Goal: Information Seeking & Learning: Check status

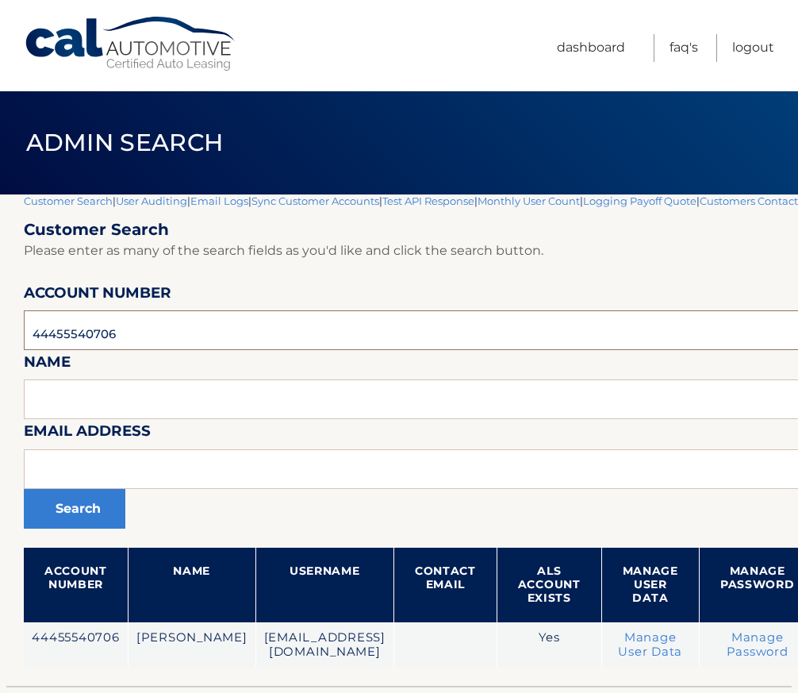
click at [66, 349] on input "44455540706" at bounding box center [505, 330] width 963 height 40
paste input "830054"
type input "44455830054"
click at [71, 516] on button "Search" at bounding box center [75, 509] width 102 height 40
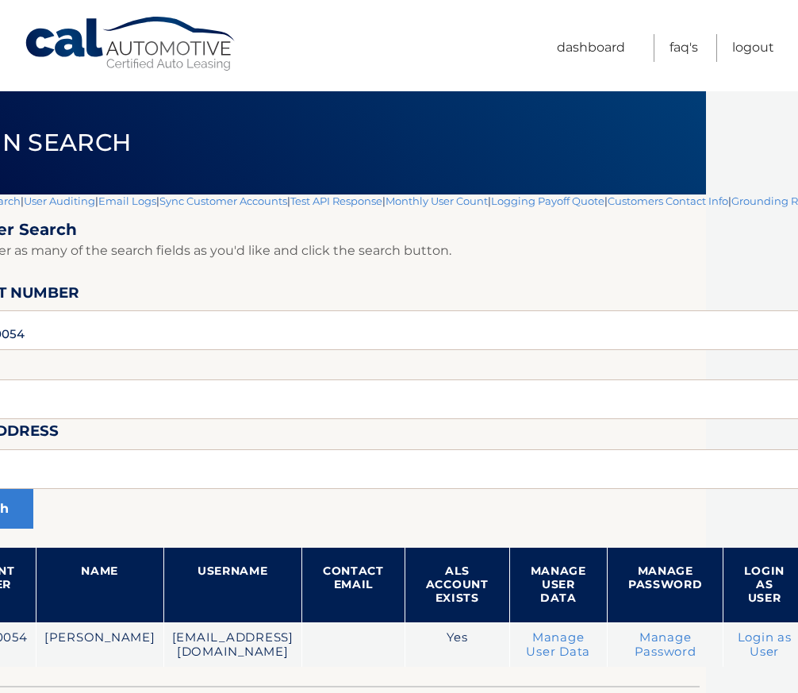
scroll to position [0, 182]
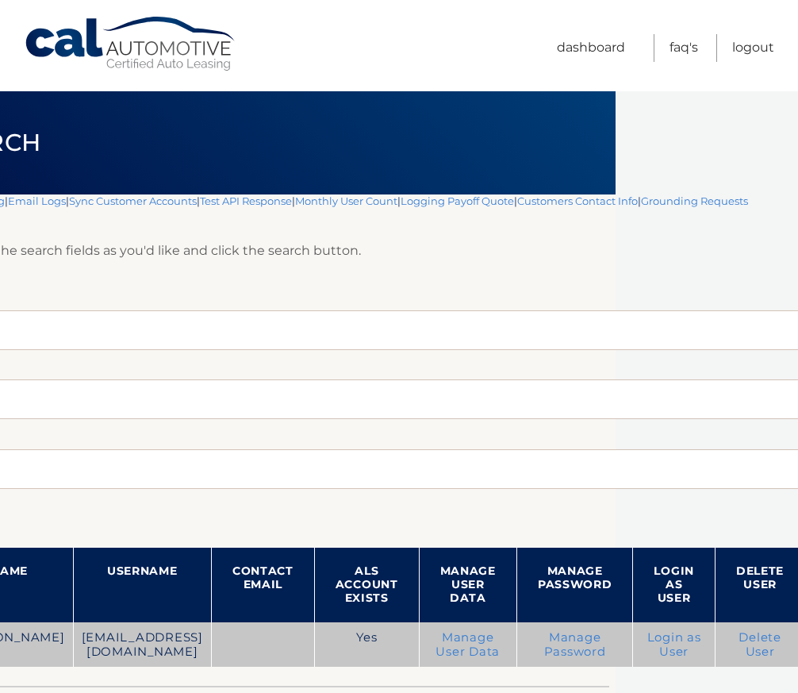
click at [669, 636] on link "Login as User" at bounding box center [674, 644] width 54 height 29
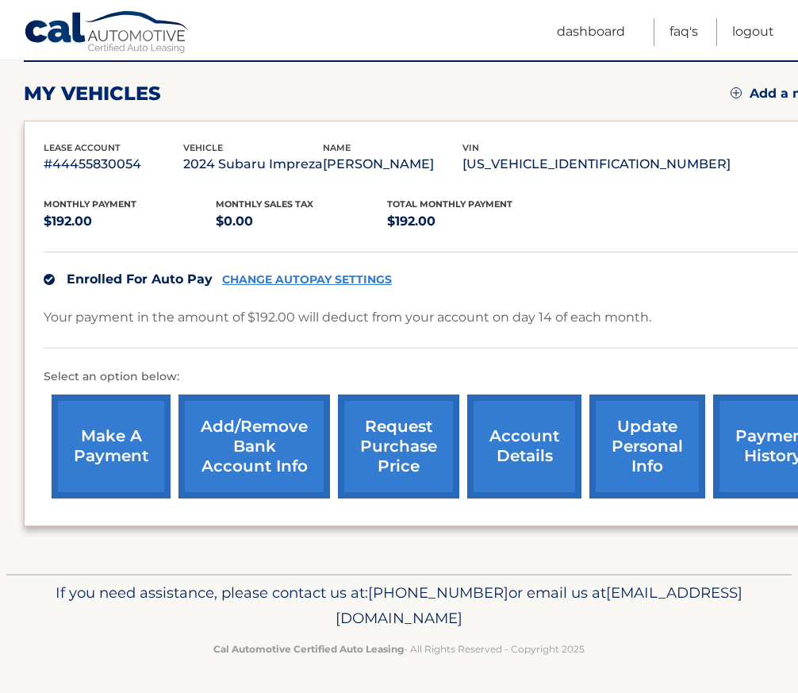
scroll to position [209, 0]
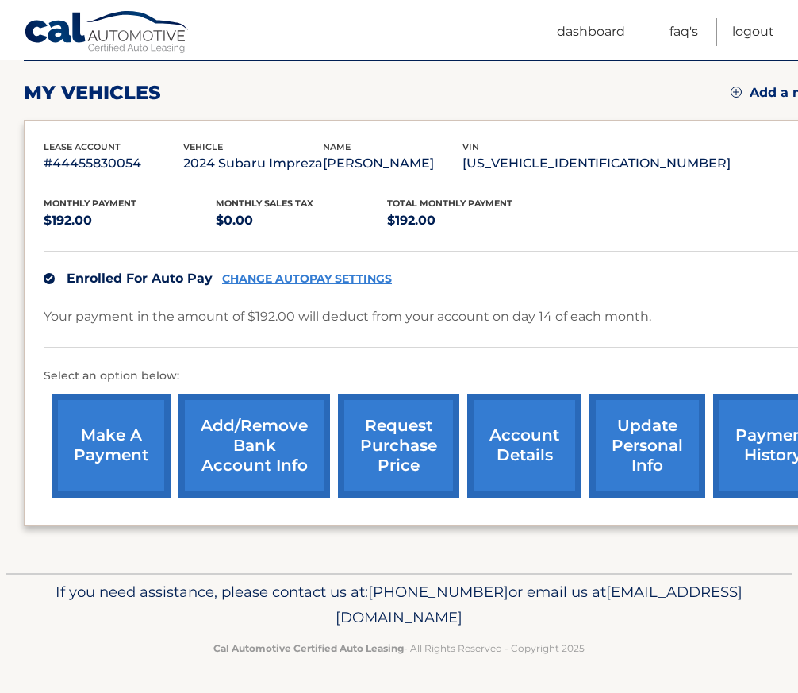
click at [654, 435] on link "update personal info" at bounding box center [648, 446] width 116 height 104
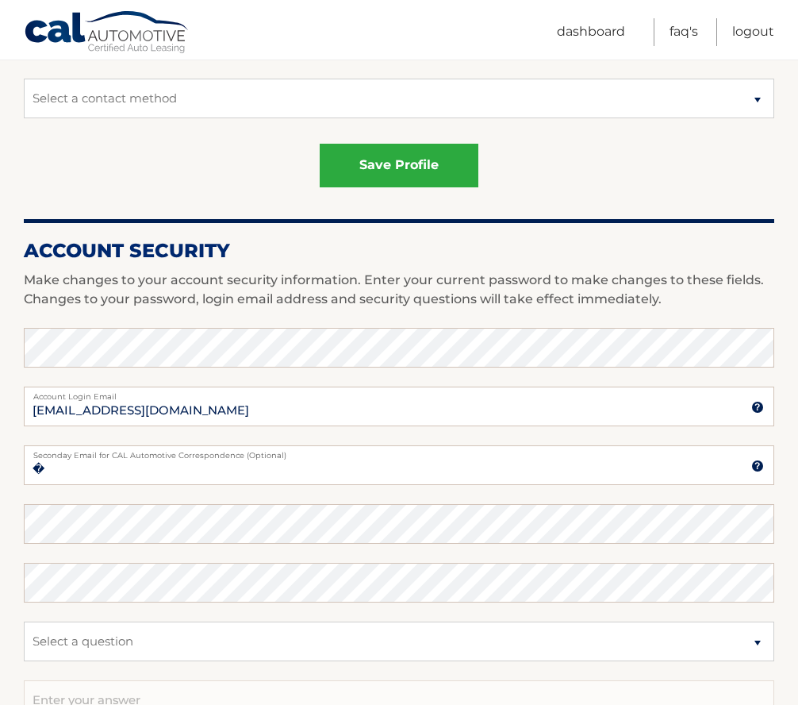
scroll to position [79, 0]
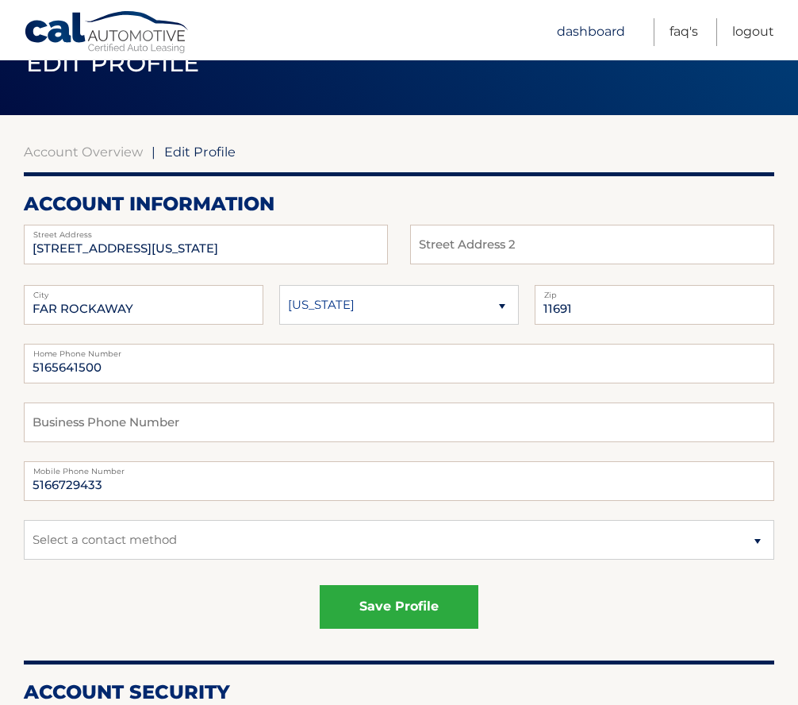
click at [585, 33] on link "Dashboard" at bounding box center [591, 32] width 68 height 28
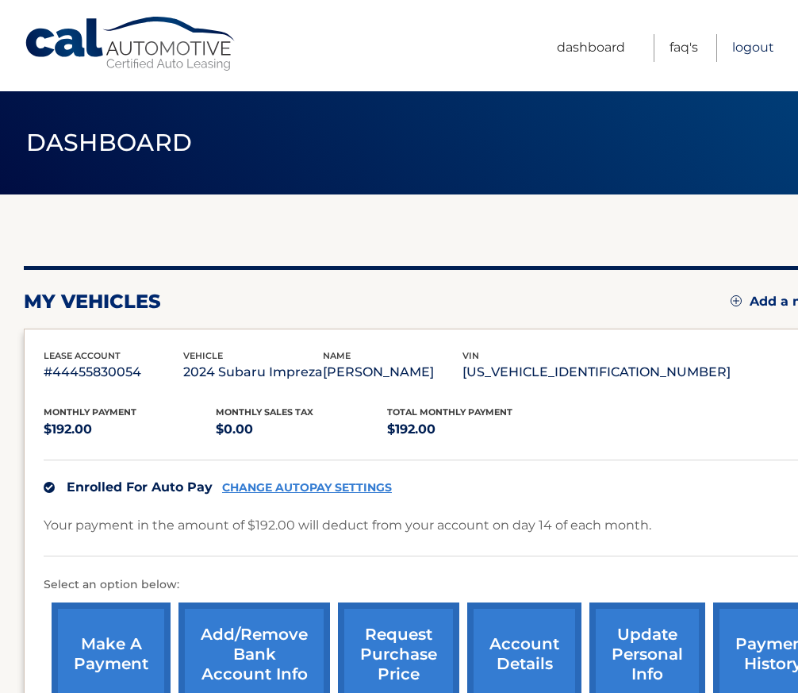
click at [745, 47] on link "Logout" at bounding box center [753, 48] width 42 height 28
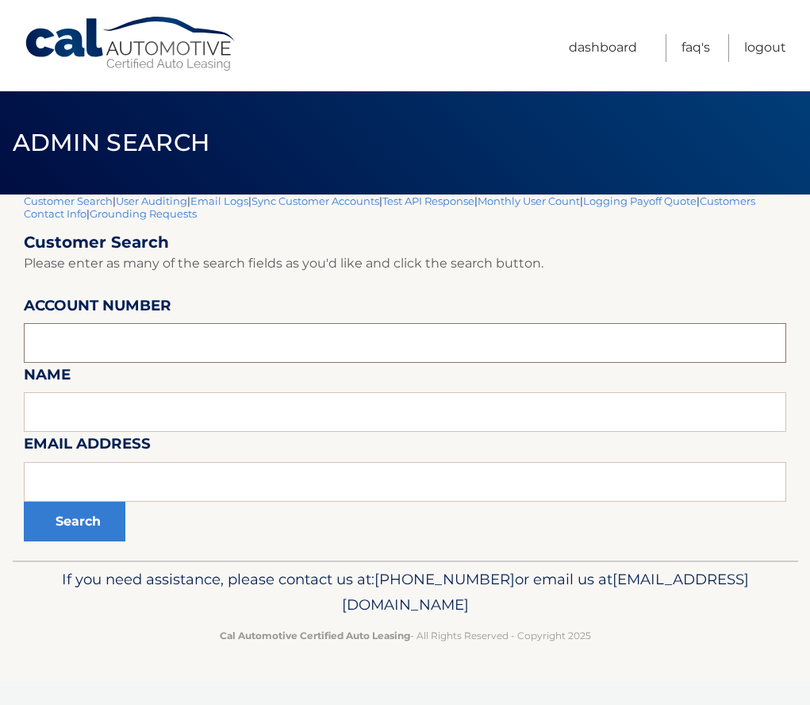
paste input "44455728546"
type input "44455728546"
click at [66, 531] on button "Search" at bounding box center [75, 521] width 102 height 40
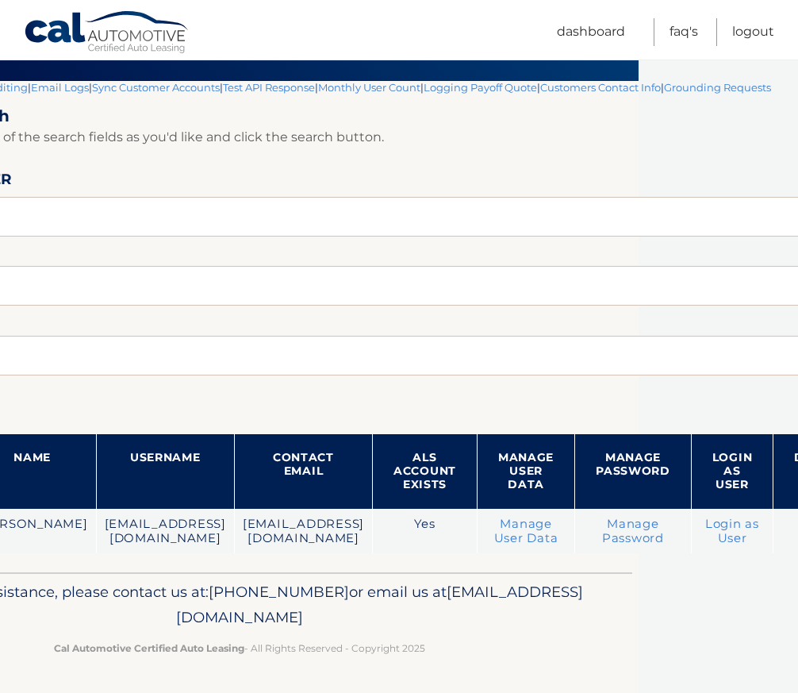
scroll to position [113, 232]
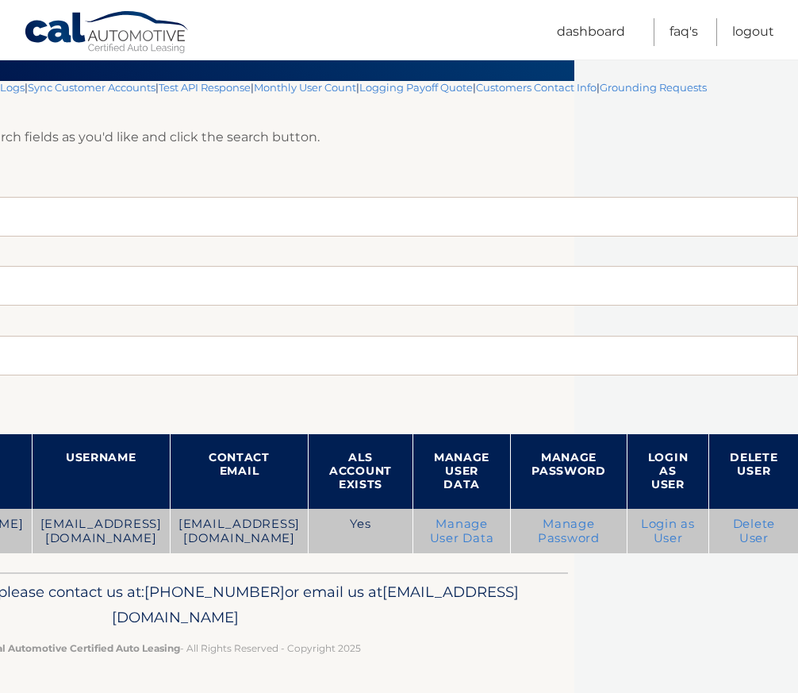
click at [663, 521] on link "Login as User" at bounding box center [668, 531] width 54 height 29
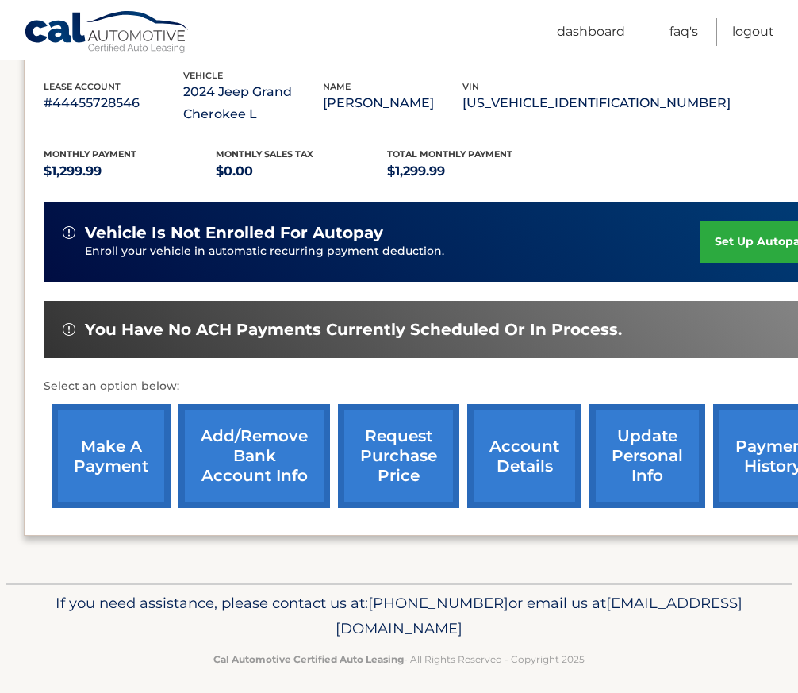
scroll to position [291, 0]
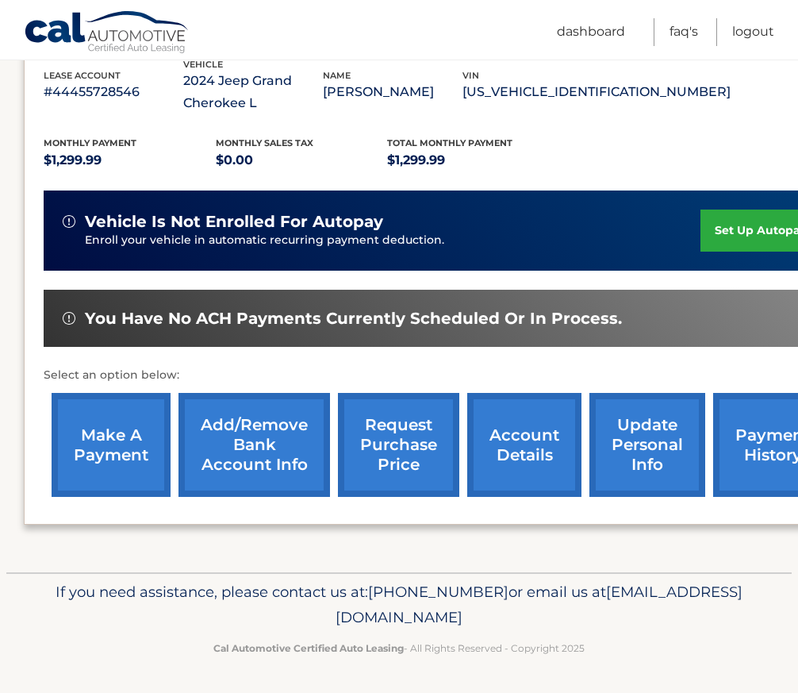
click at [761, 455] on link "payment history" at bounding box center [772, 445] width 119 height 104
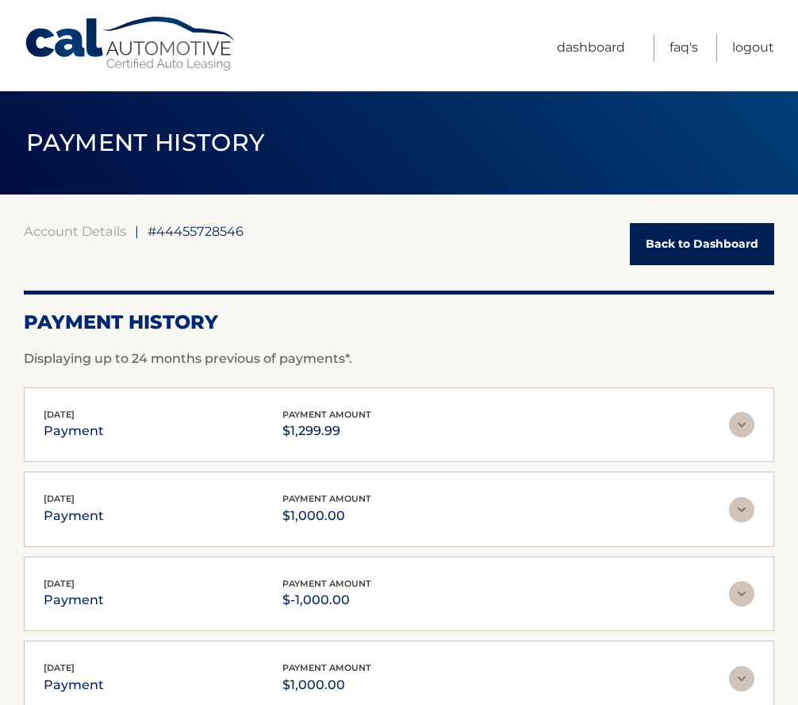
click at [152, 432] on div "Sep 23, 2025 payment payment amount $1,299.99" at bounding box center [387, 425] width 686 height 36
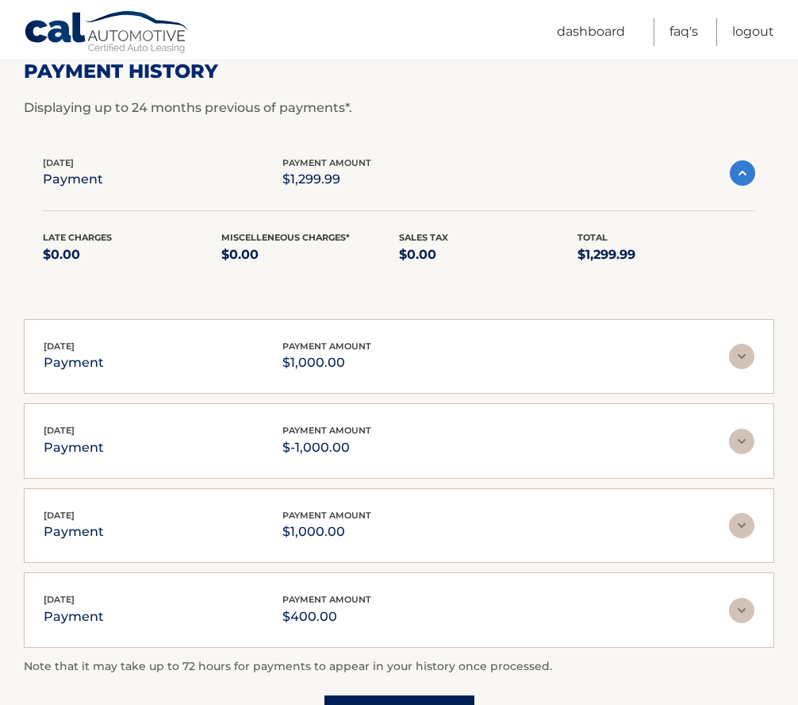
scroll to position [436, 0]
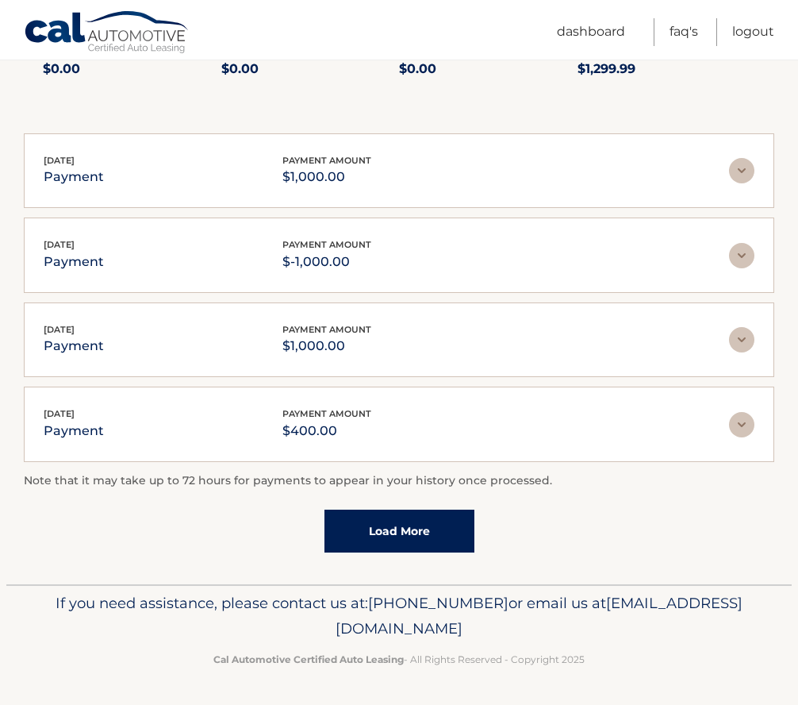
click at [179, 427] on div "Jul 29, 2025 payment payment amount $400.00" at bounding box center [387, 424] width 686 height 36
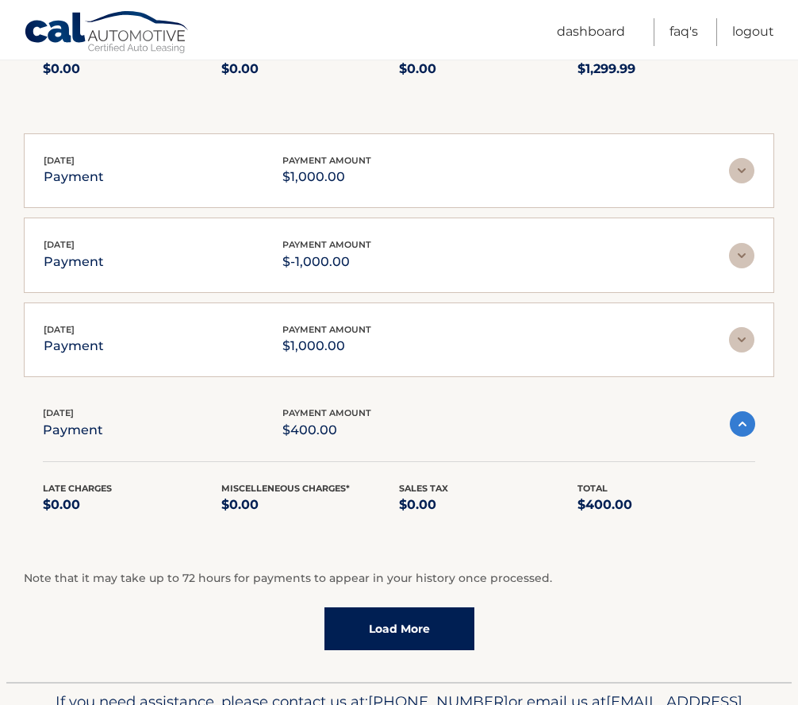
click at [232, 328] on div "Aug 19, 2025 payment payment amount $1,000.00" at bounding box center [387, 340] width 686 height 36
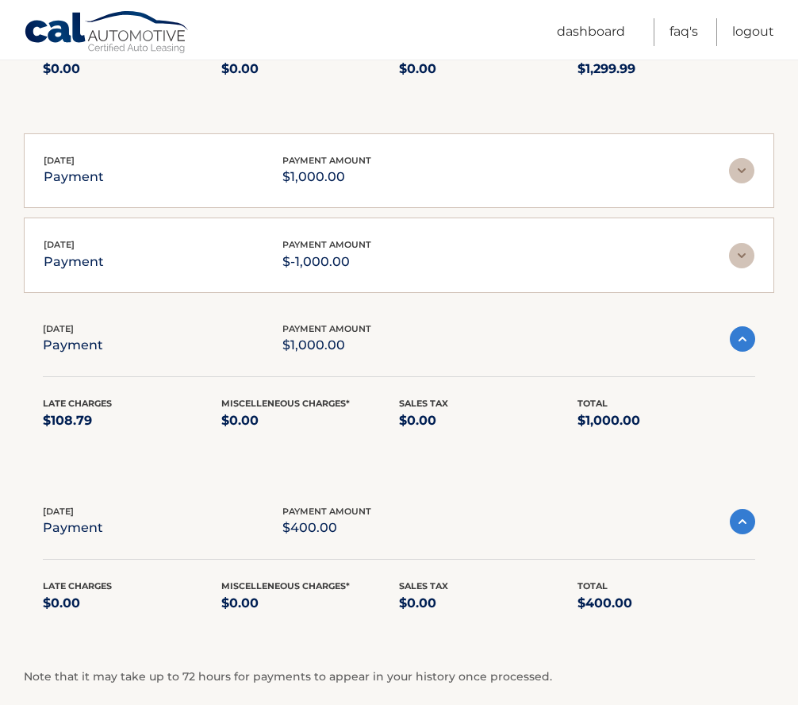
click at [336, 251] on p "$-1,000.00" at bounding box center [326, 262] width 89 height 22
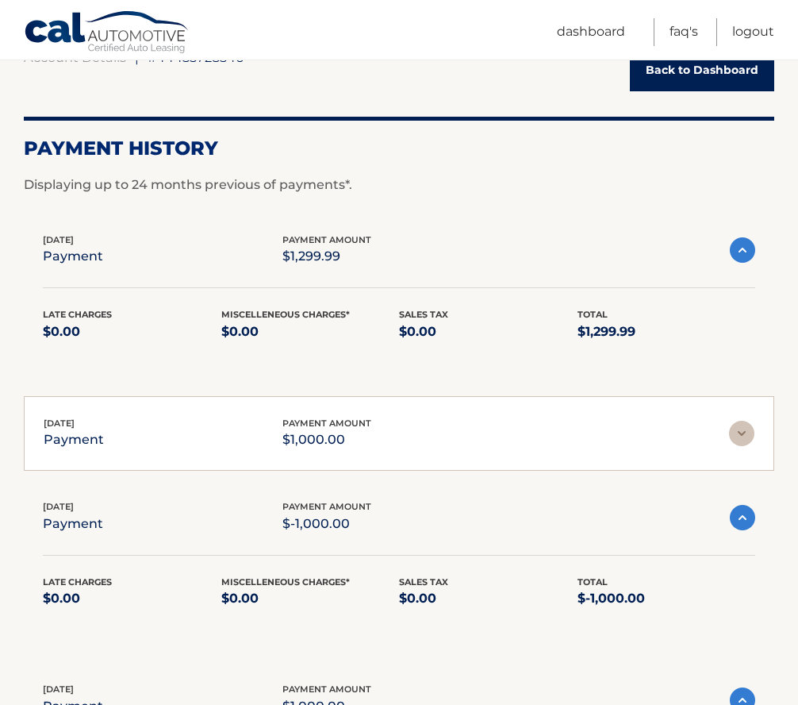
scroll to position [119, 0]
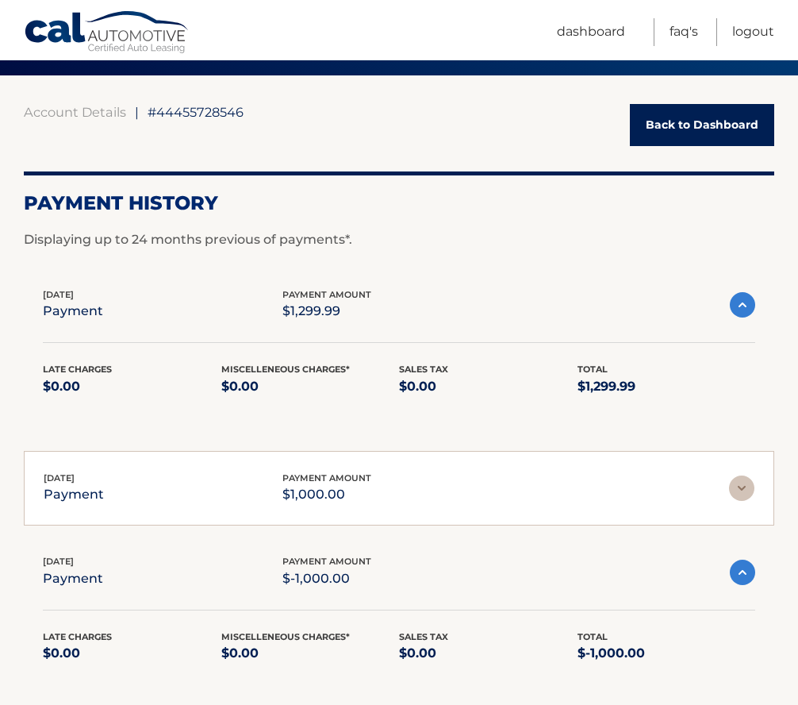
click at [333, 498] on p "$1,000.00" at bounding box center [326, 494] width 89 height 22
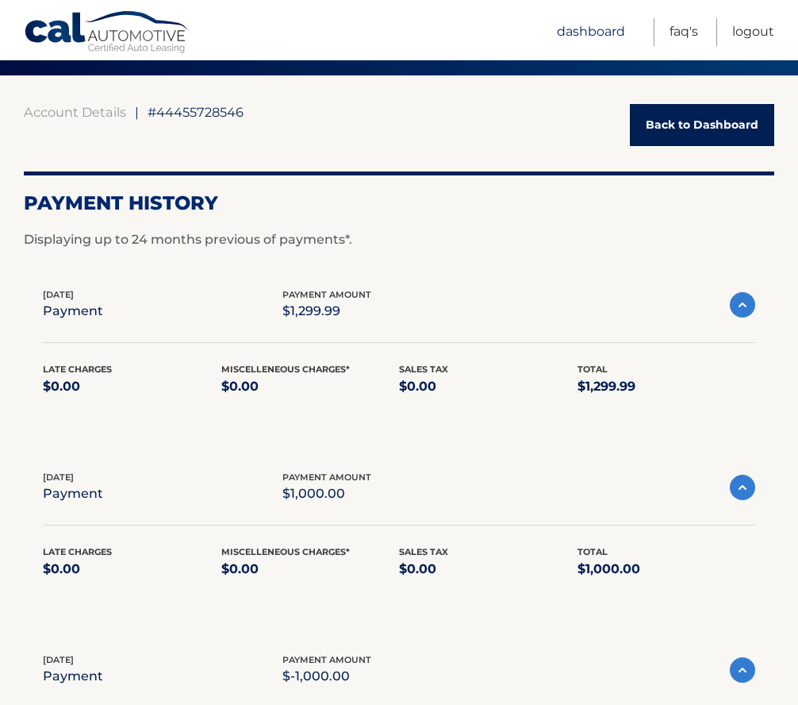
click at [591, 30] on link "Dashboard" at bounding box center [591, 32] width 68 height 28
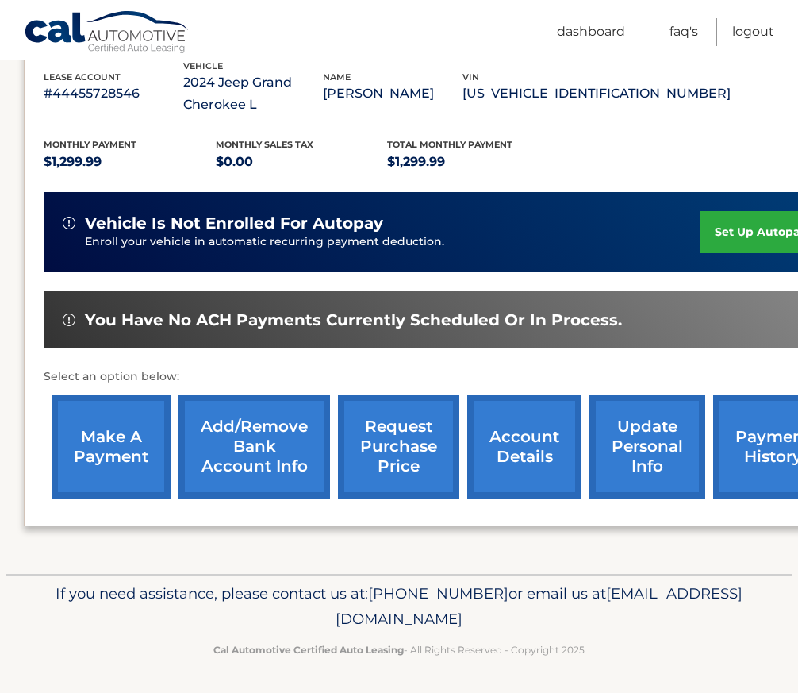
scroll to position [291, 0]
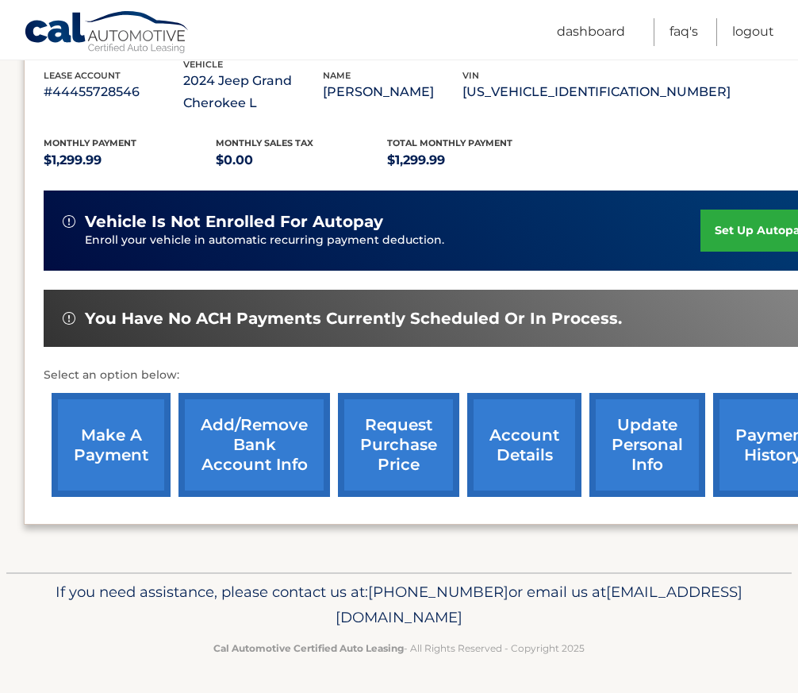
click at [651, 448] on link "update personal info" at bounding box center [648, 445] width 116 height 104
